Goal: Entertainment & Leisure: Browse casually

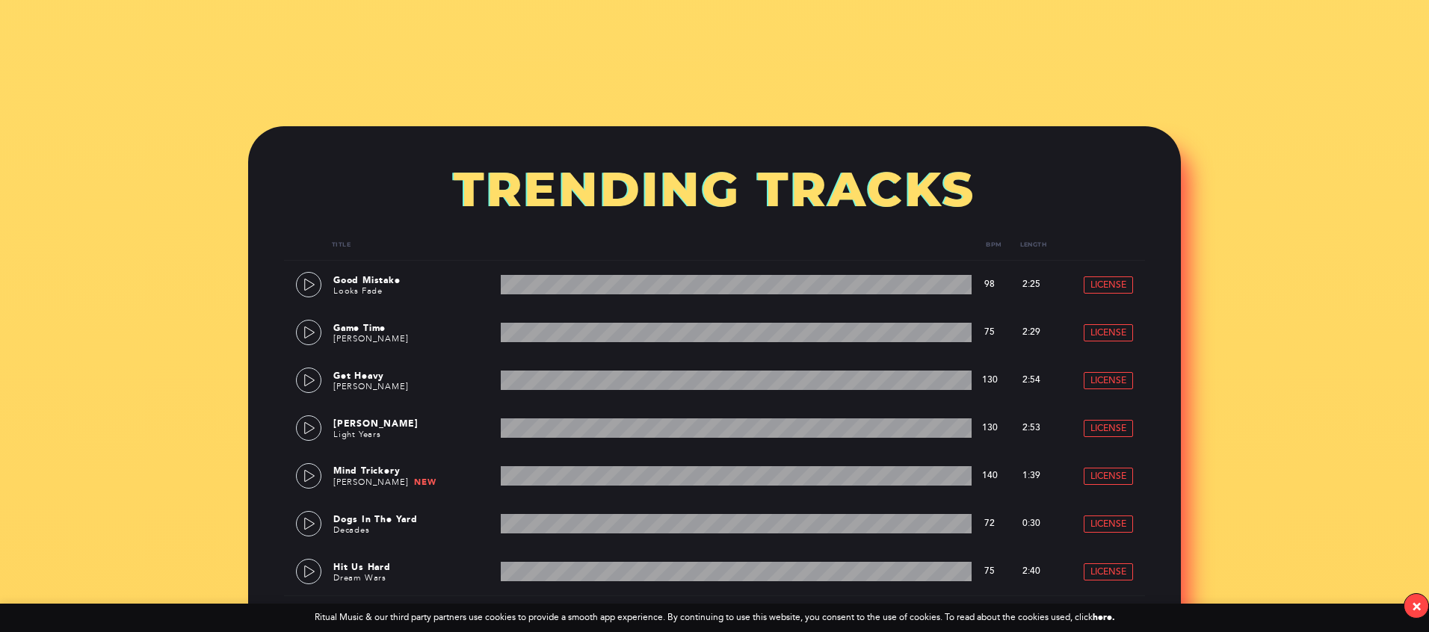
scroll to position [698, 0]
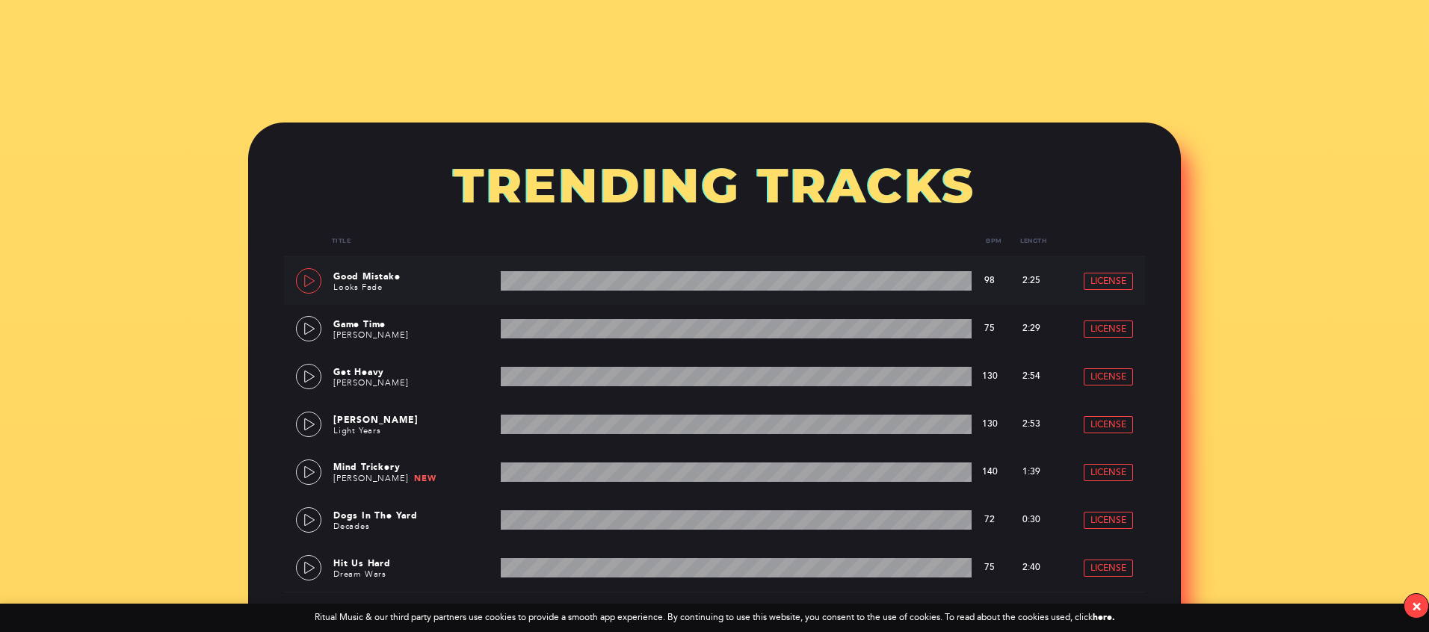
click at [299, 284] on link at bounding box center [308, 280] width 25 height 25
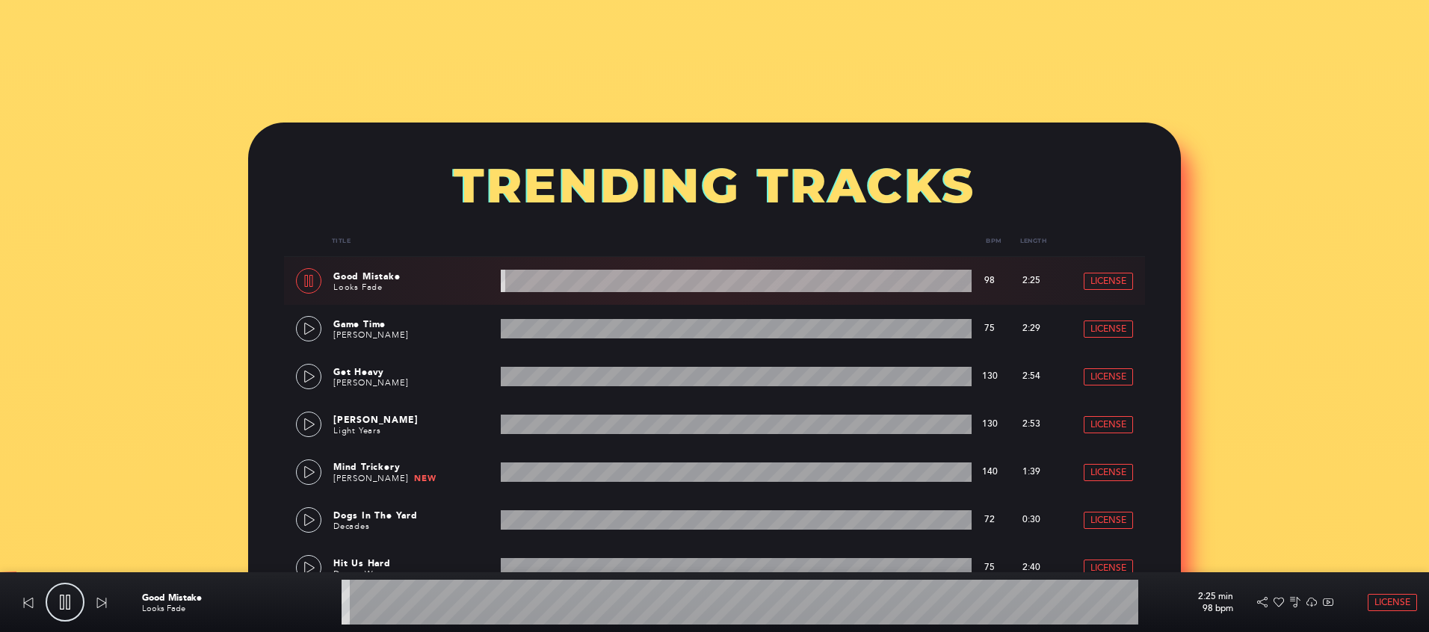
click at [301, 284] on link at bounding box center [308, 280] width 25 height 25
click at [308, 283] on icon at bounding box center [310, 281] width 12 height 12
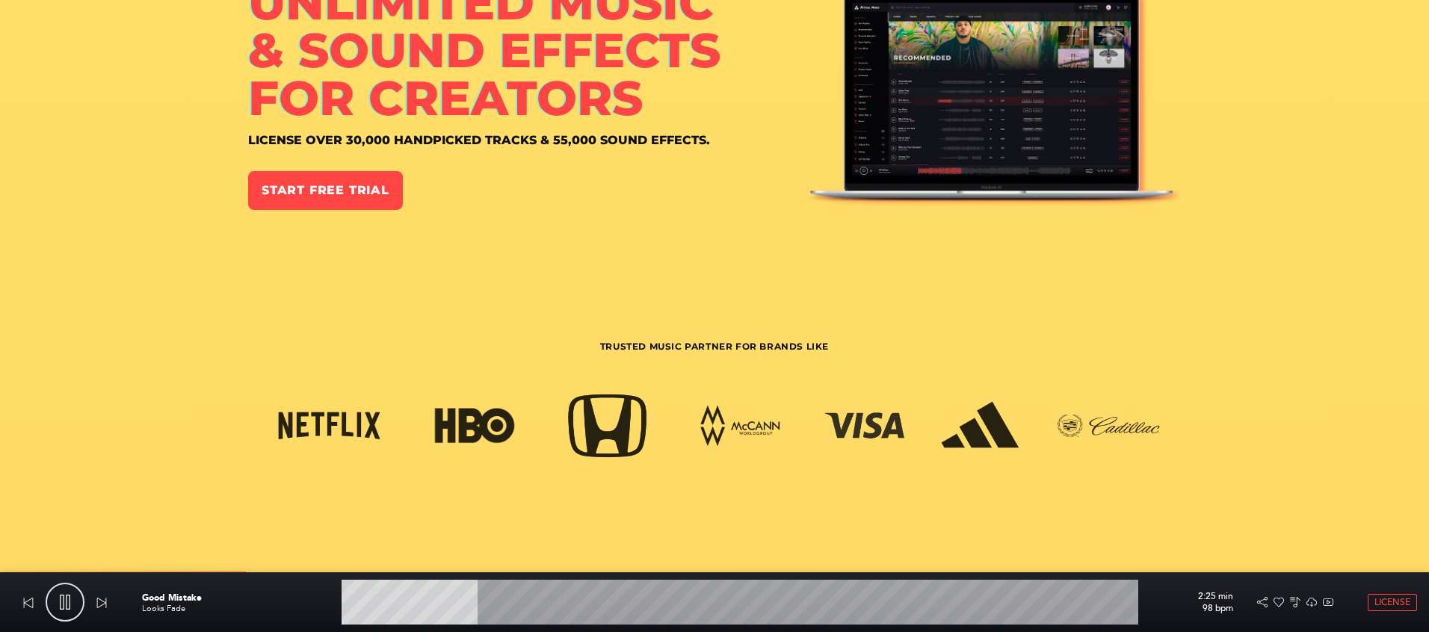
scroll to position [0, 0]
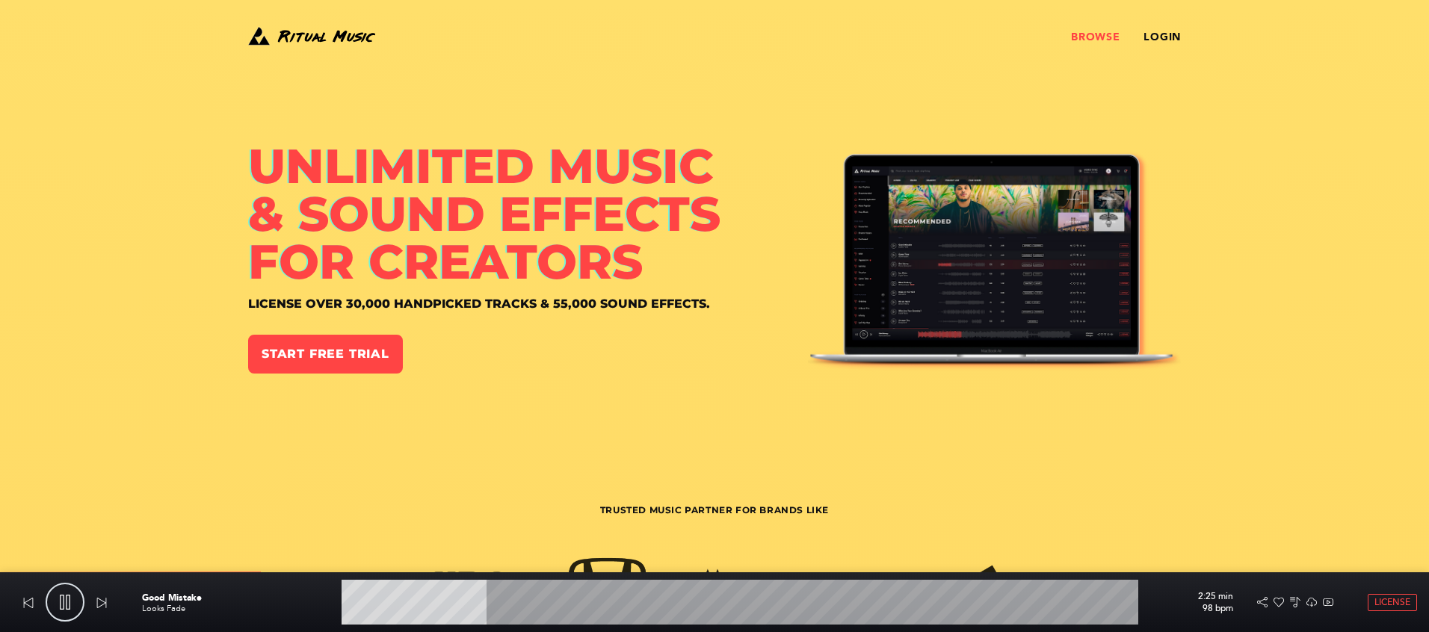
click at [1106, 43] on link "Browse" at bounding box center [1095, 37] width 49 height 12
type input "18.56"
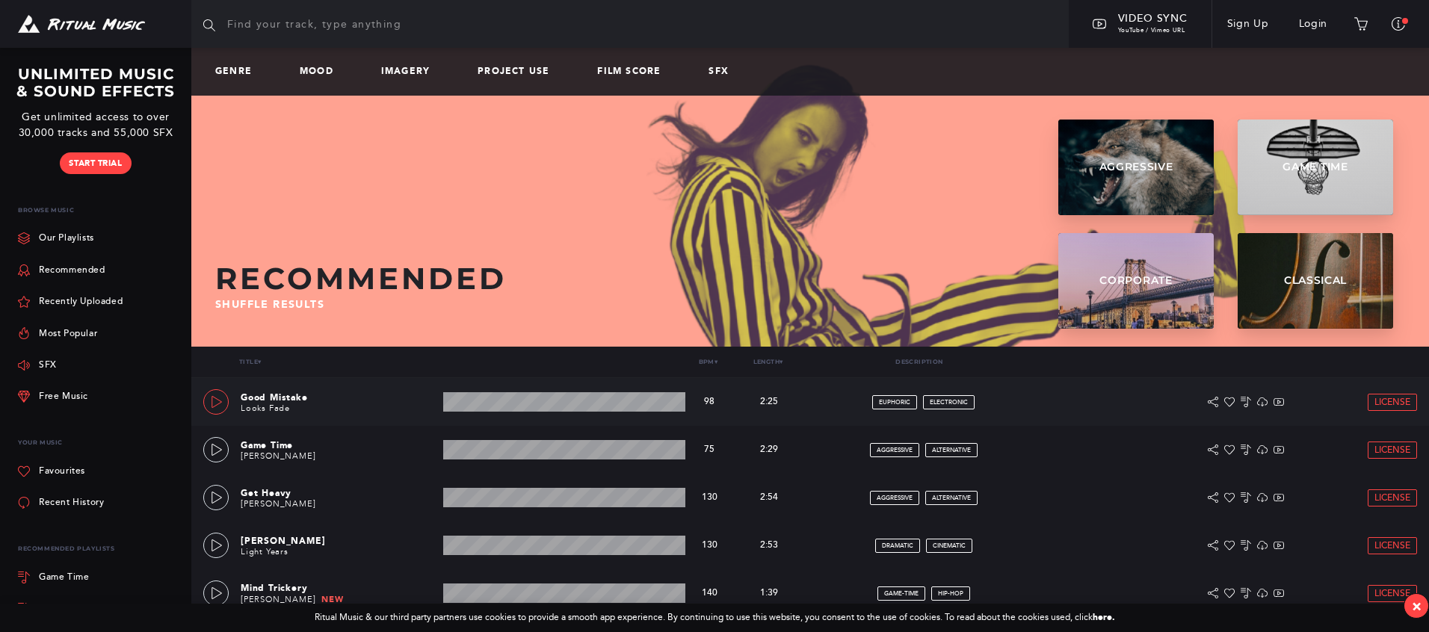
click at [211, 396] on icon at bounding box center [217, 402] width 12 height 12
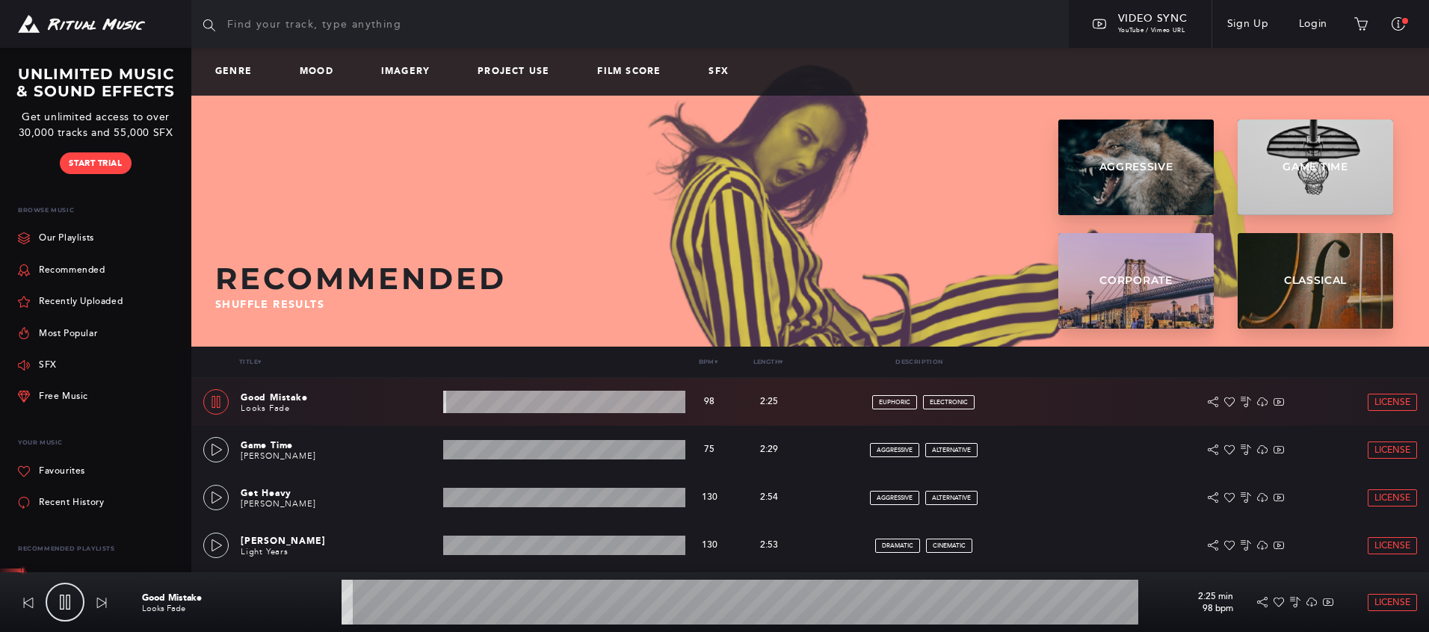
click at [388, 612] on wave at bounding box center [740, 602] width 797 height 45
click at [406, 602] on wave at bounding box center [740, 602] width 797 height 45
click at [216, 444] on icon at bounding box center [217, 450] width 12 height 12
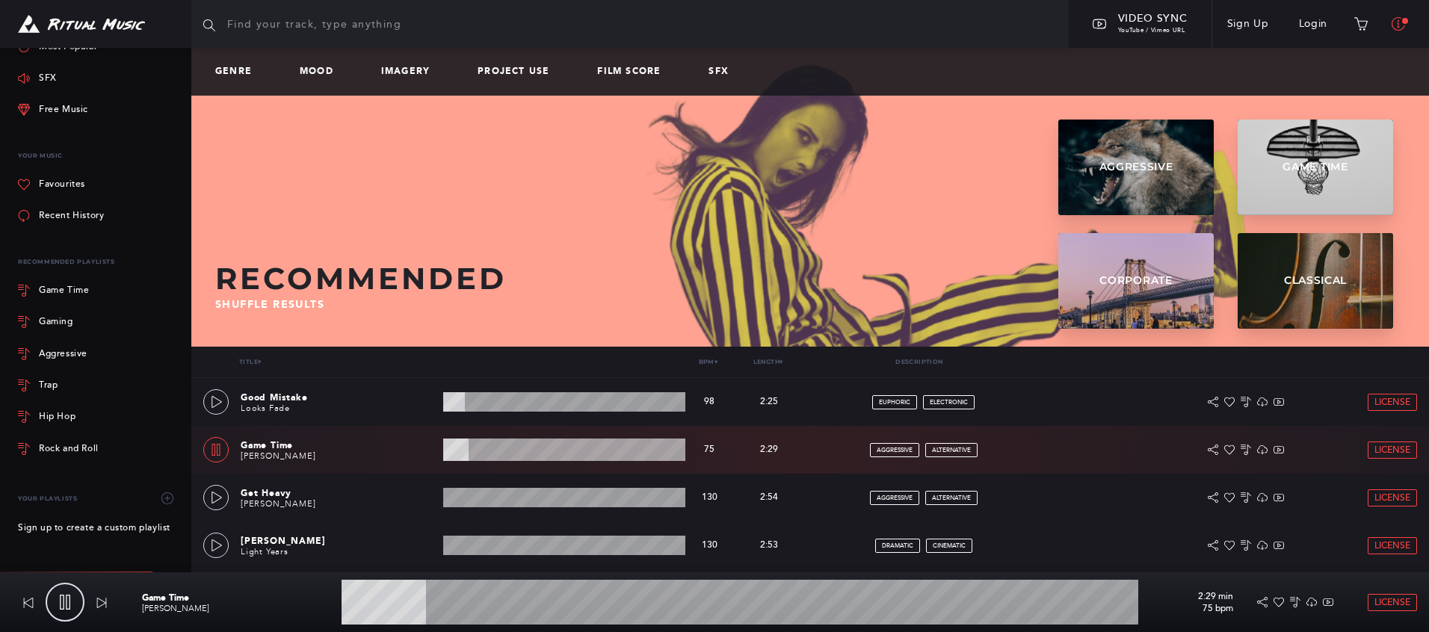
click at [1393, 22] on icon at bounding box center [1398, 23] width 13 height 13
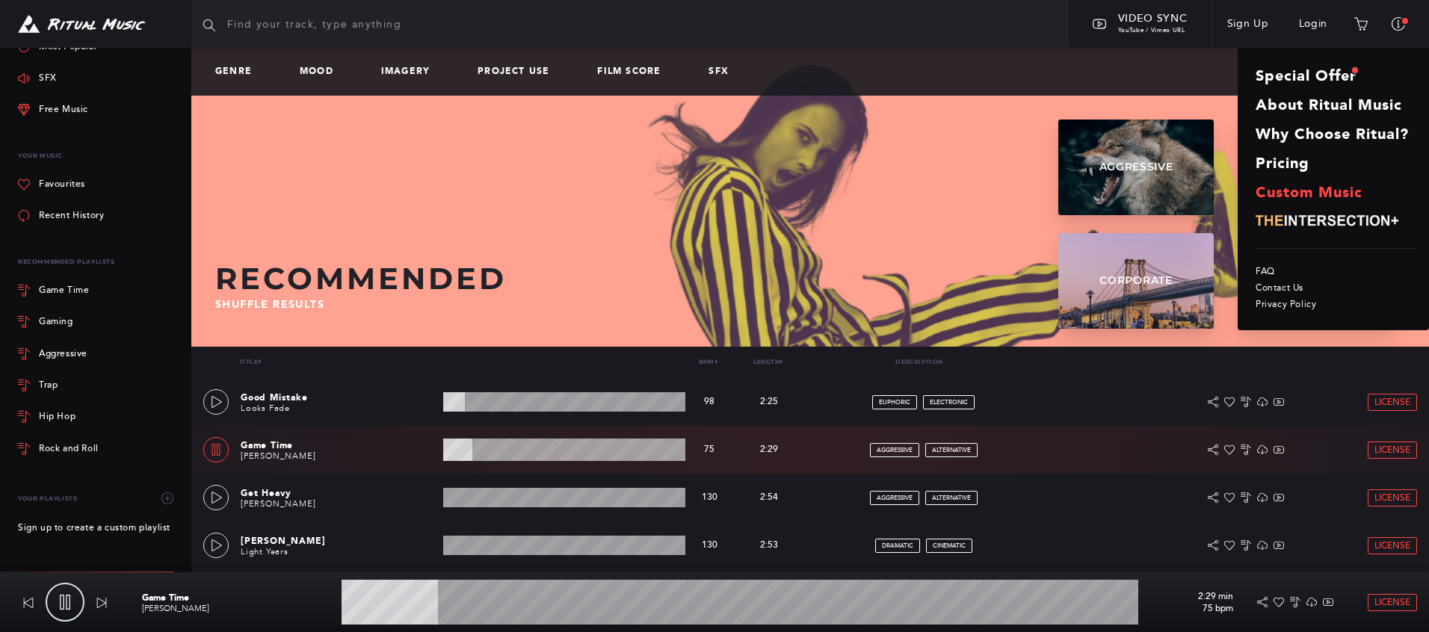
click at [1275, 179] on link "Custom Music" at bounding box center [1336, 192] width 161 height 29
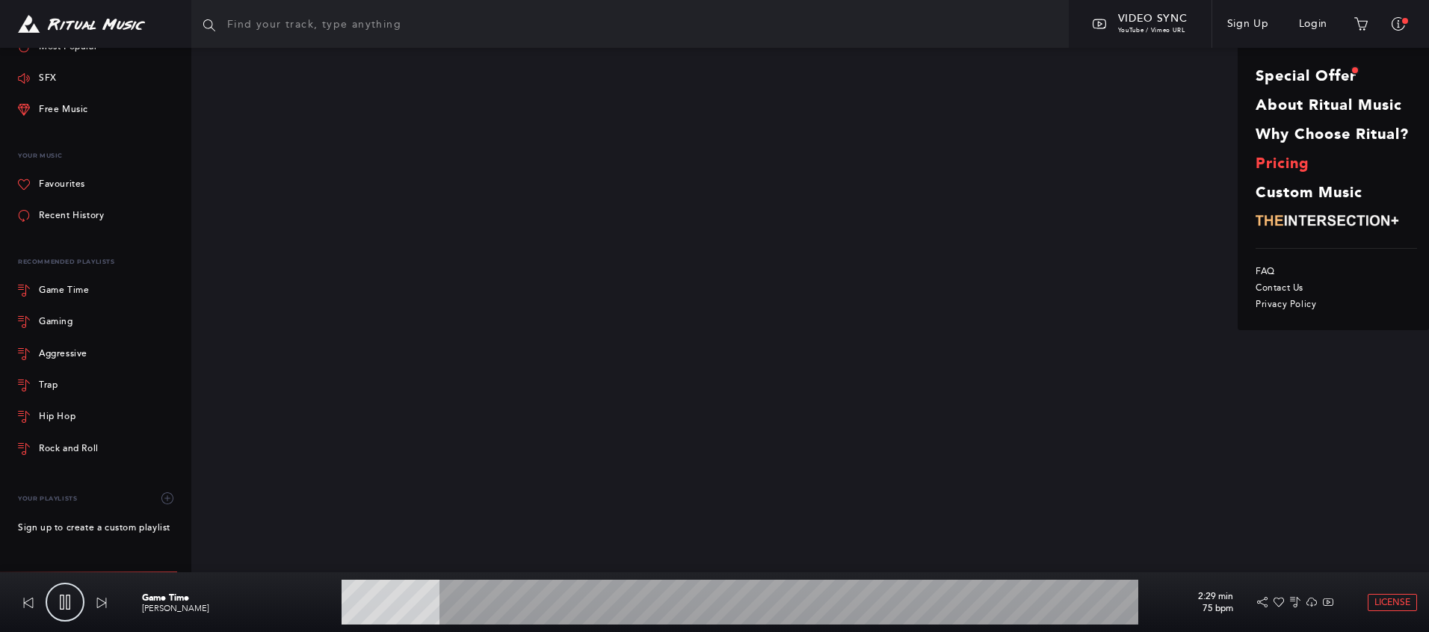
click at [1277, 167] on link "Pricing" at bounding box center [1336, 163] width 161 height 29
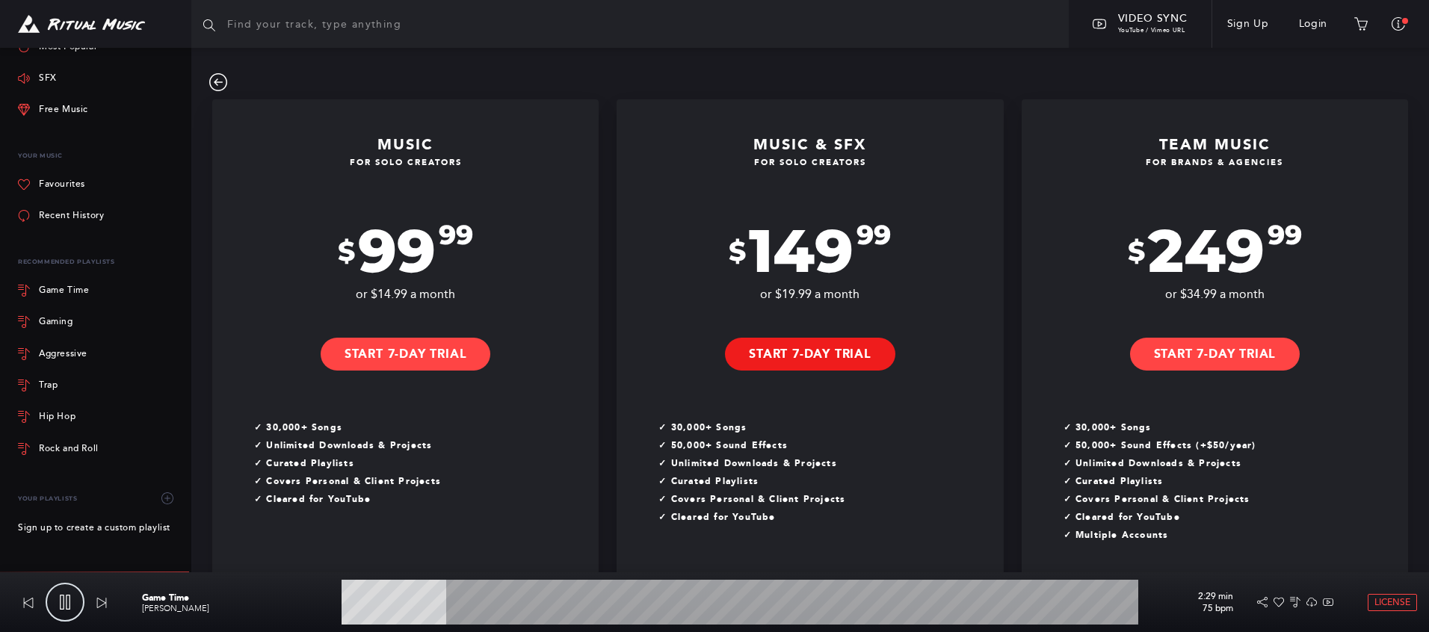
scroll to position [383, 0]
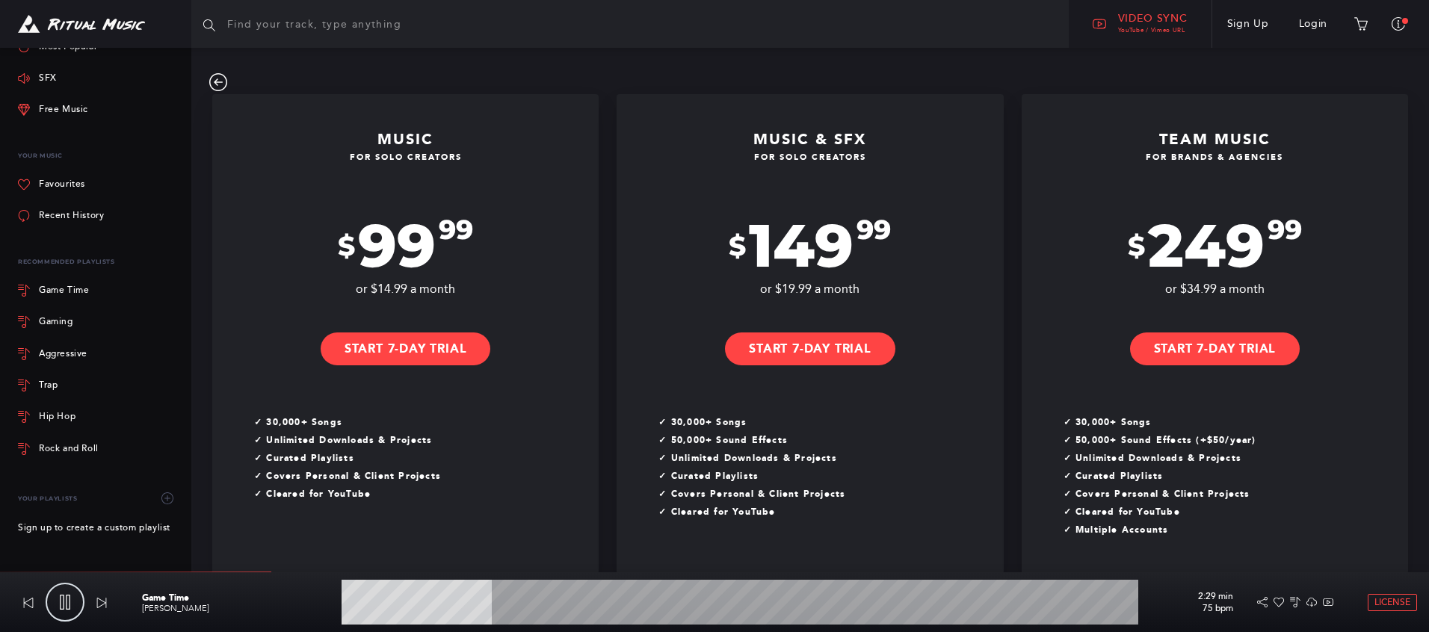
type input "19.11"
